Goal: Task Accomplishment & Management: Use online tool/utility

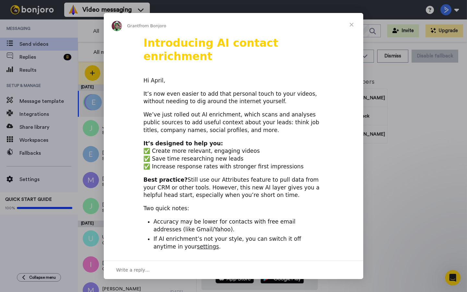
click at [354, 24] on span "Close" at bounding box center [351, 24] width 23 height 23
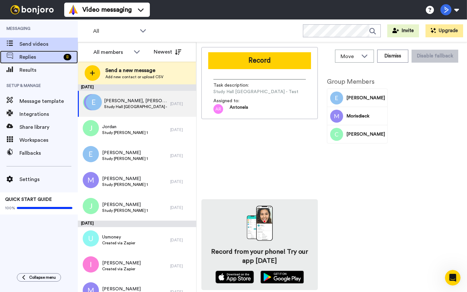
click at [42, 61] on span "Replies" at bounding box center [40, 57] width 42 height 8
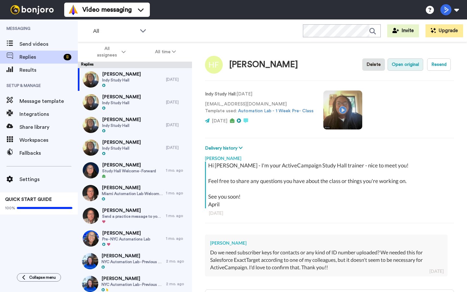
click at [400, 65] on button "Open original" at bounding box center [405, 64] width 36 height 12
type textarea "x"
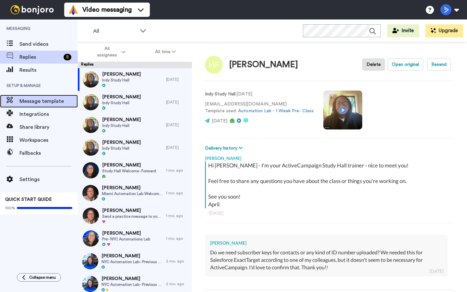
click at [52, 103] on span "Message template" at bounding box center [48, 101] width 58 height 8
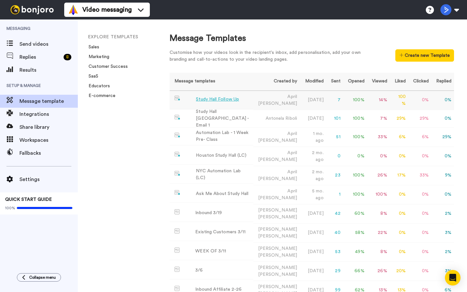
click at [218, 98] on div "Study Hall Follow Up" at bounding box center [217, 99] width 43 height 7
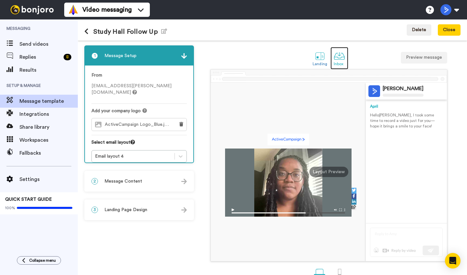
click at [337, 58] on div at bounding box center [339, 55] width 11 height 11
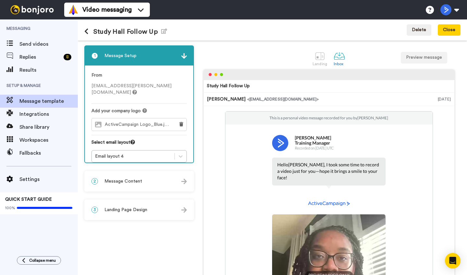
click at [164, 36] on div "Study Hall Follow Up Edit name" at bounding box center [125, 29] width 83 height 17
click at [323, 52] on div at bounding box center [319, 55] width 11 height 11
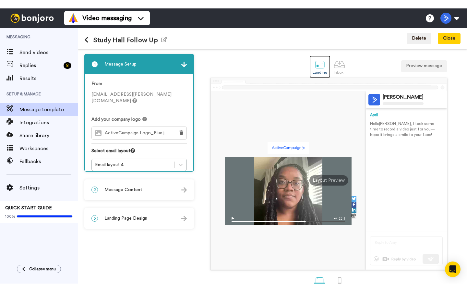
scroll to position [16, 0]
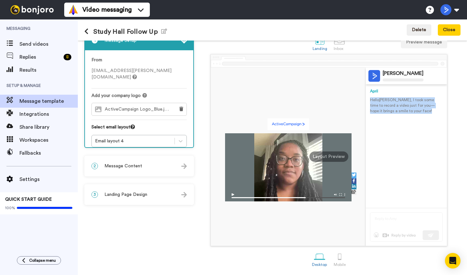
drag, startPoint x: 373, startPoint y: 100, endPoint x: 400, endPoint y: 114, distance: 30.5
click at [400, 114] on div "April Terry April Hello Tom , I took some time to record a video just for you—h…" at bounding box center [406, 156] width 81 height 178
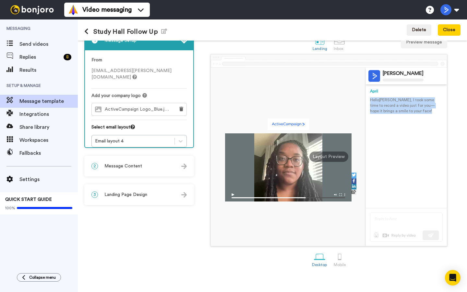
scroll to position [0, 0]
